Goal: Check status

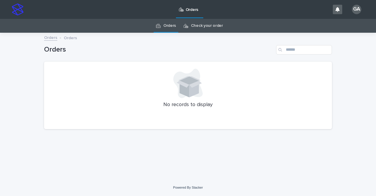
click at [202, 25] on link "Check your order" at bounding box center [207, 26] width 32 height 14
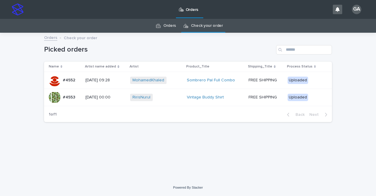
click at [172, 26] on link "Orders" at bounding box center [169, 26] width 13 height 14
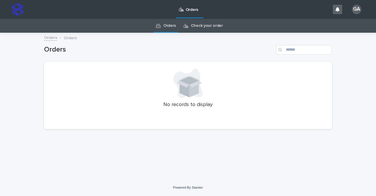
click at [210, 26] on link "Check your order" at bounding box center [207, 26] width 32 height 14
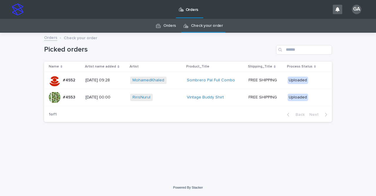
click at [174, 26] on link "Orders" at bounding box center [169, 26] width 13 height 14
